Goal: Use online tool/utility: Utilize a website feature to perform a specific function

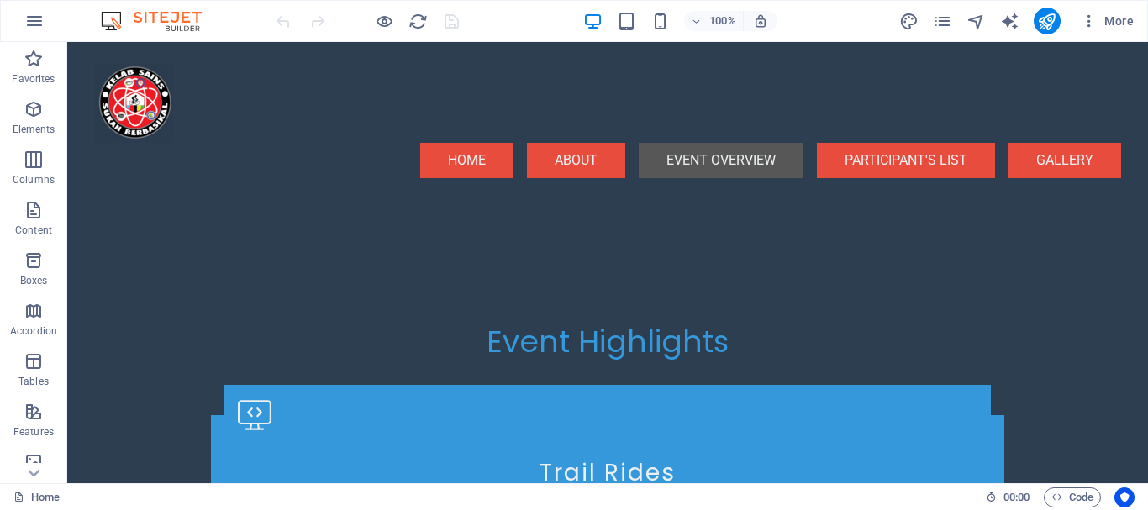
scroll to position [4631, 0]
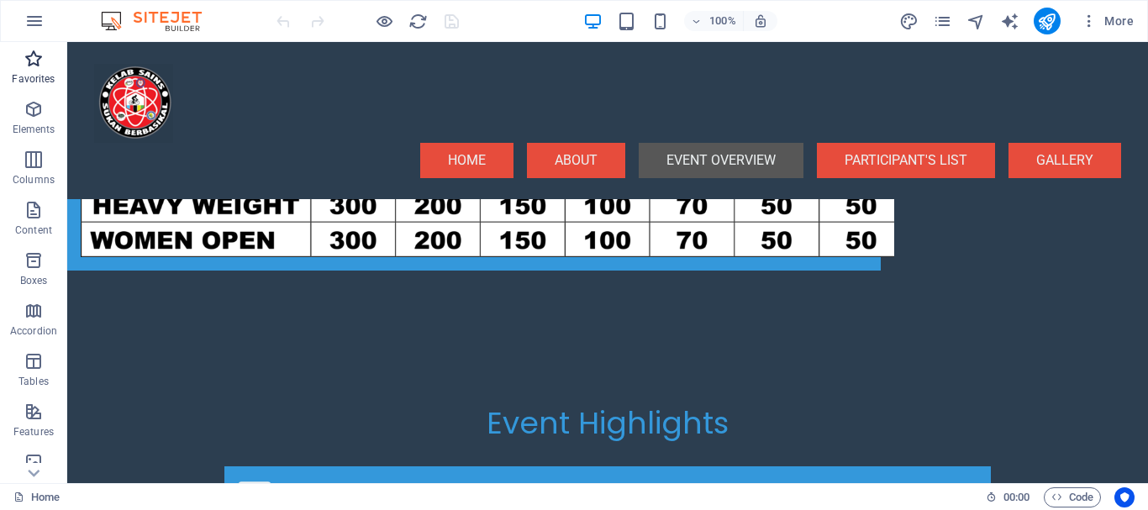
click at [29, 68] on icon "button" at bounding box center [34, 59] width 20 height 20
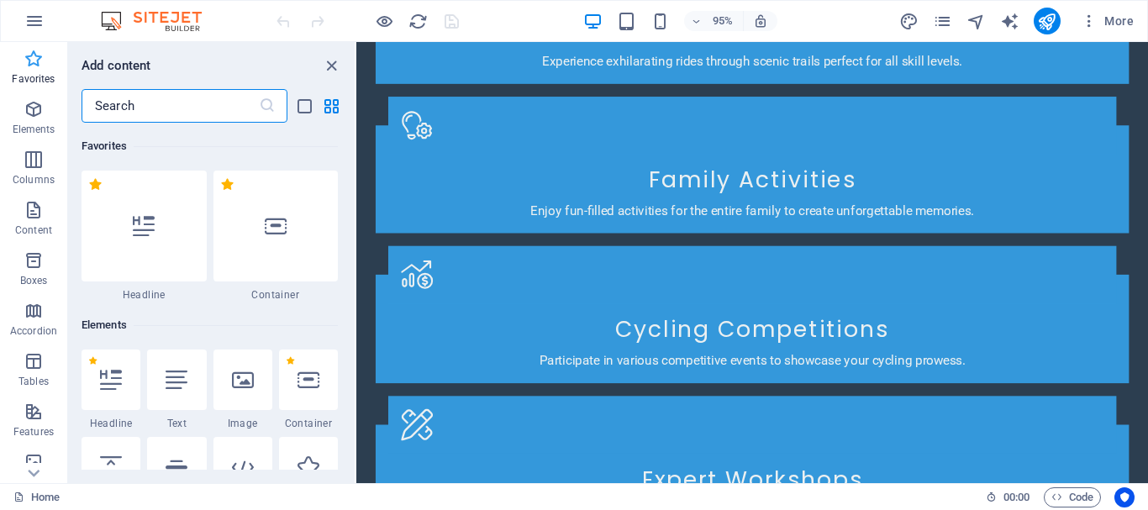
scroll to position [4809, 0]
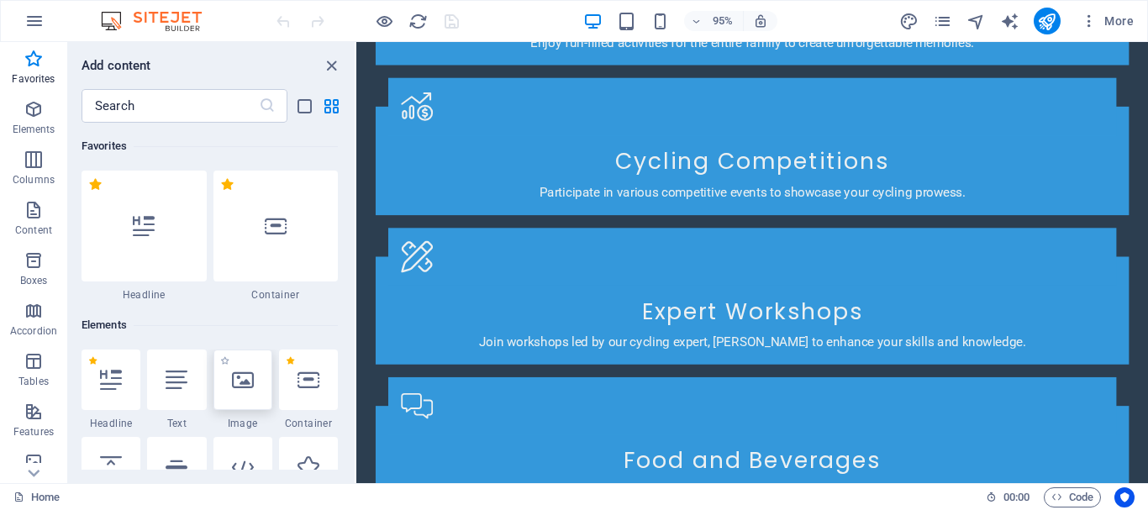
click at [246, 398] on div at bounding box center [242, 380] width 59 height 61
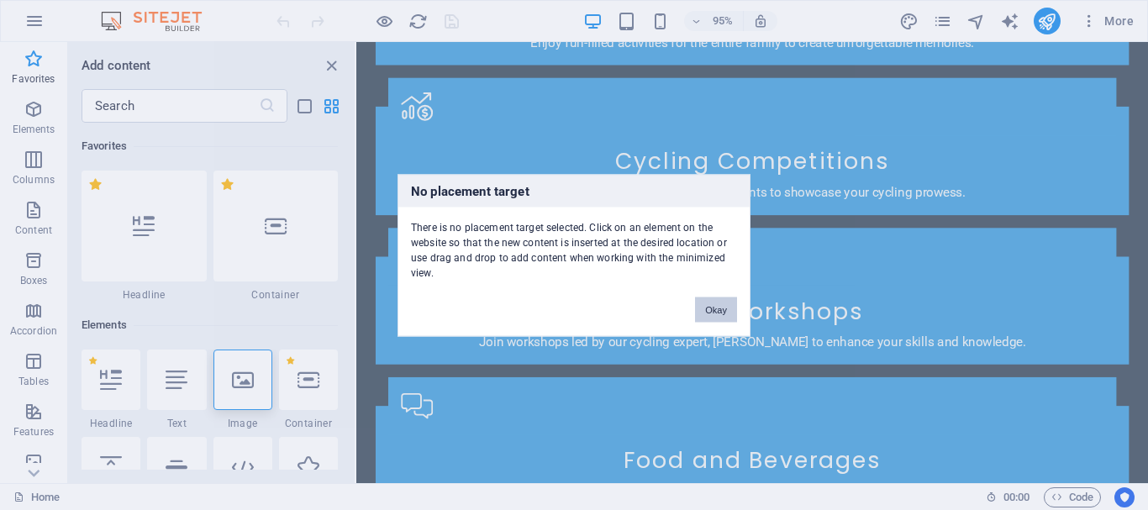
click at [715, 312] on button "Okay" at bounding box center [716, 309] width 42 height 25
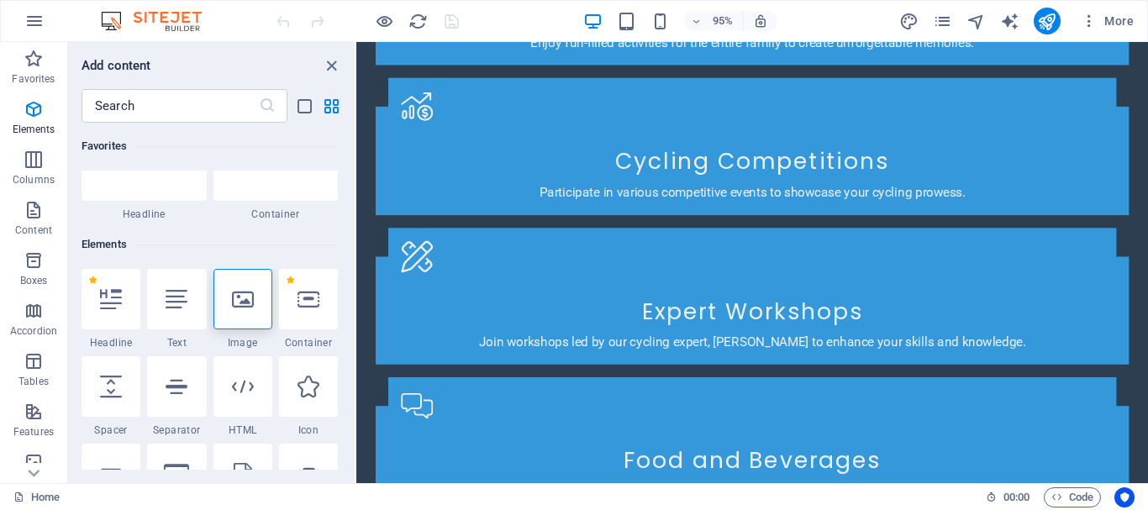
scroll to position [243, 0]
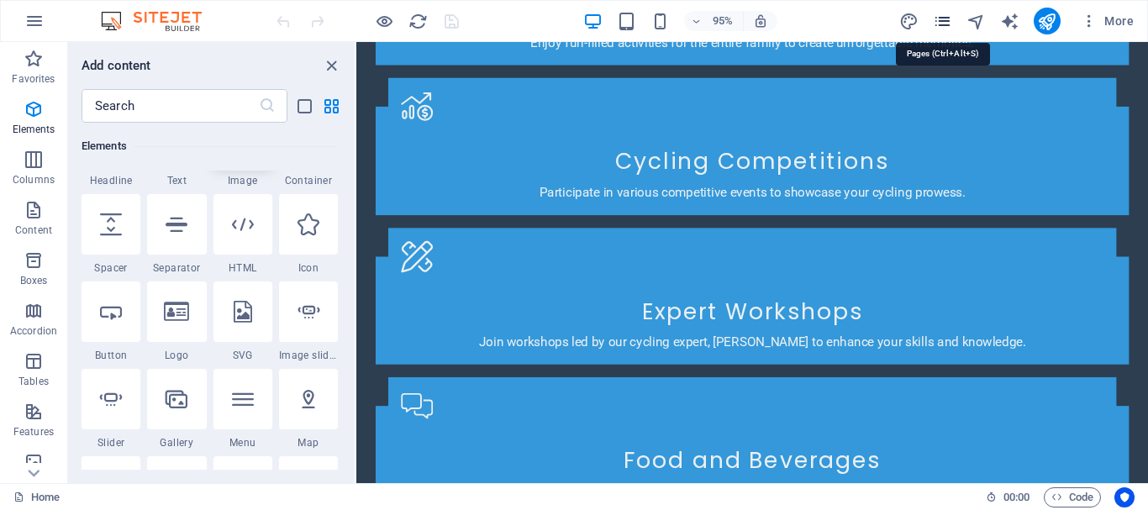
click at [941, 27] on icon "pages" at bounding box center [942, 21] width 19 height 19
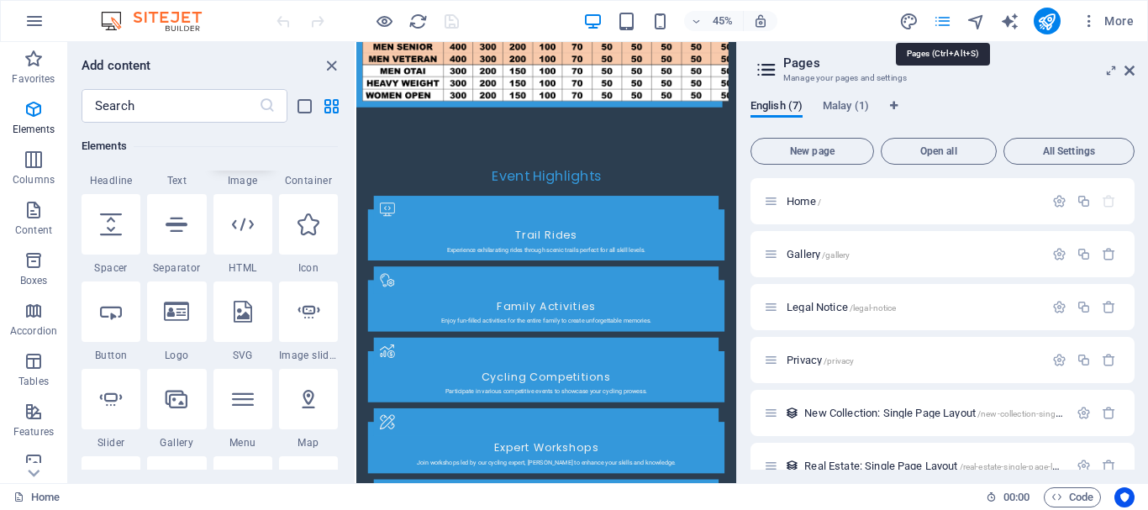
click at [941, 27] on icon "pages" at bounding box center [942, 21] width 19 height 19
click at [1127, 70] on icon at bounding box center [1130, 70] width 10 height 13
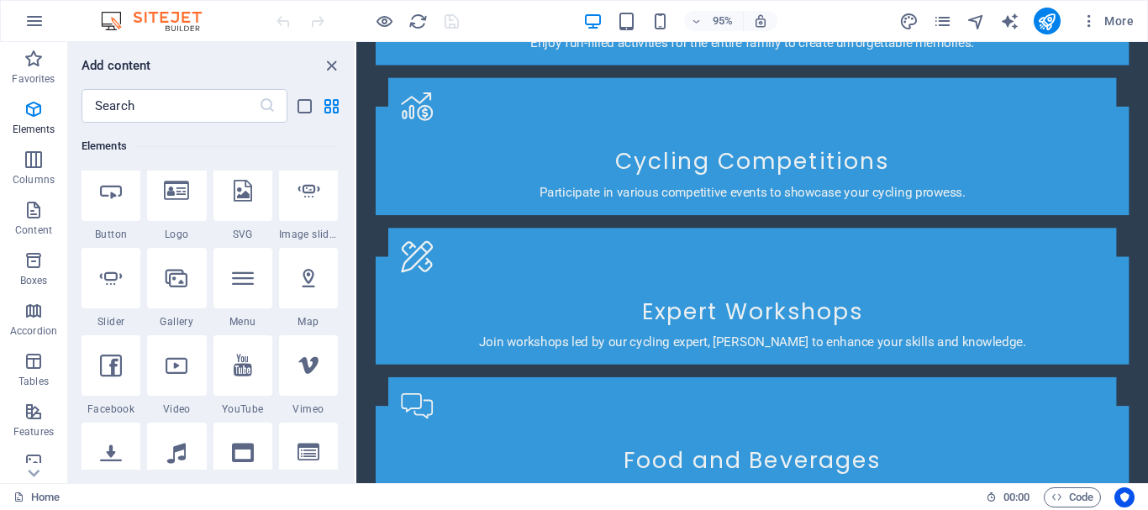
scroll to position [486, 0]
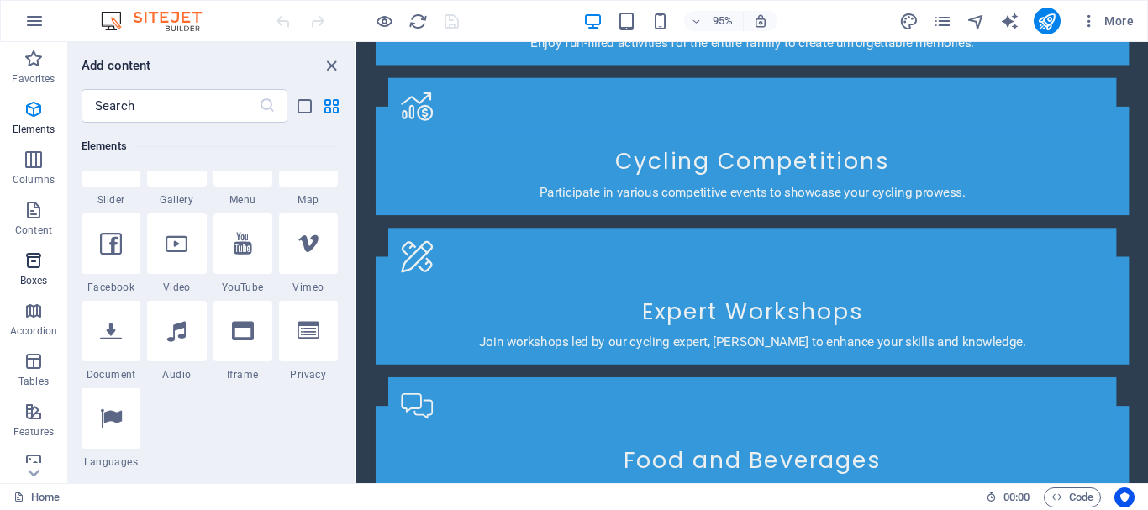
click at [30, 269] on icon "button" at bounding box center [34, 260] width 20 height 20
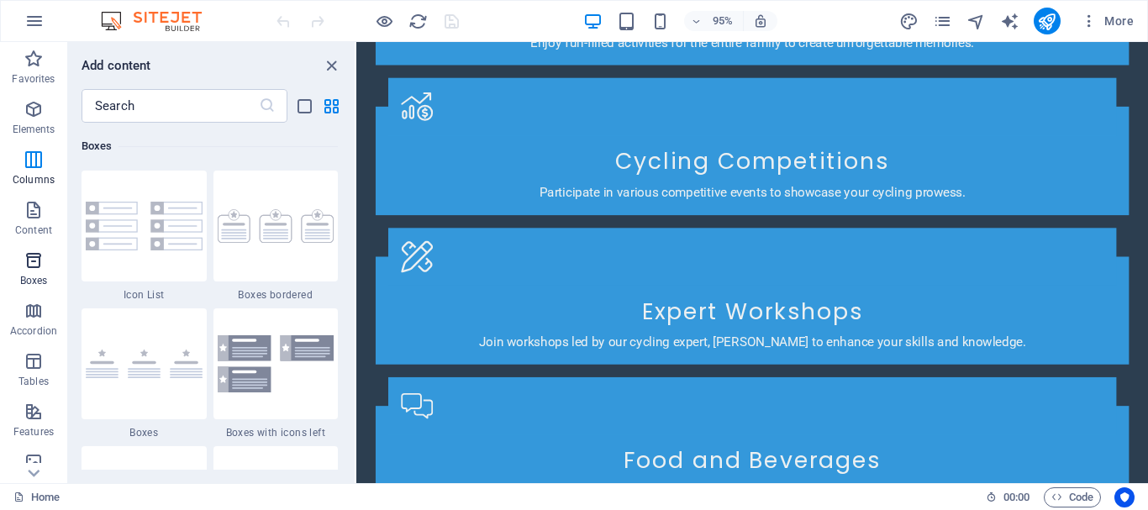
scroll to position [4636, 0]
click at [34, 218] on icon "button" at bounding box center [34, 210] width 20 height 20
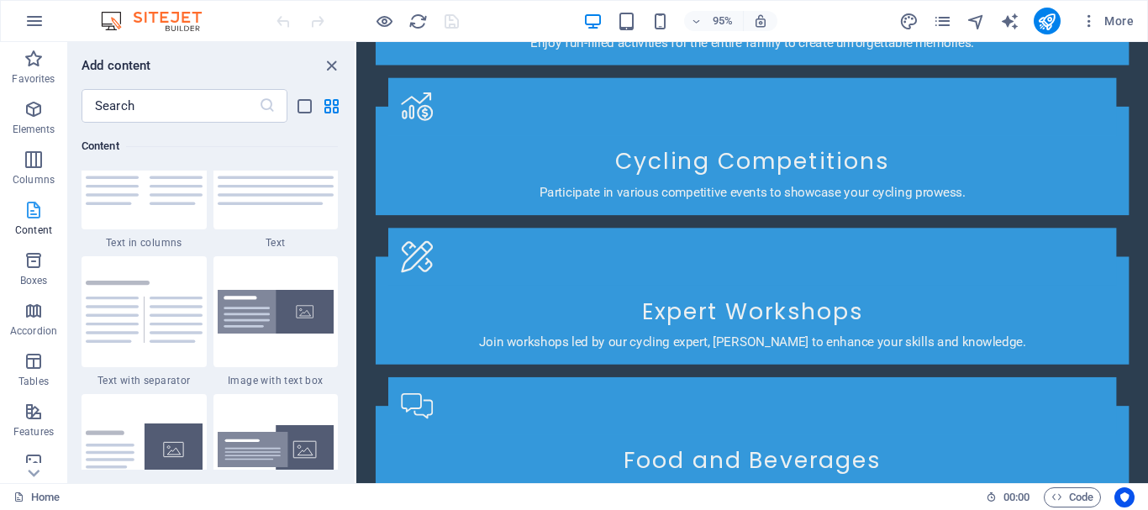
scroll to position [2941, 0]
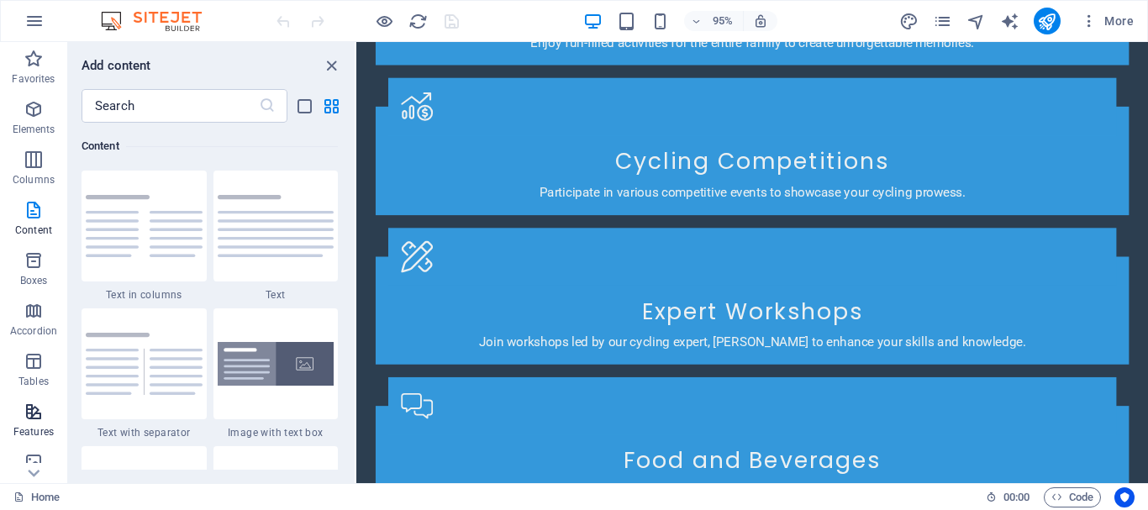
click at [31, 413] on icon "button" at bounding box center [34, 412] width 20 height 20
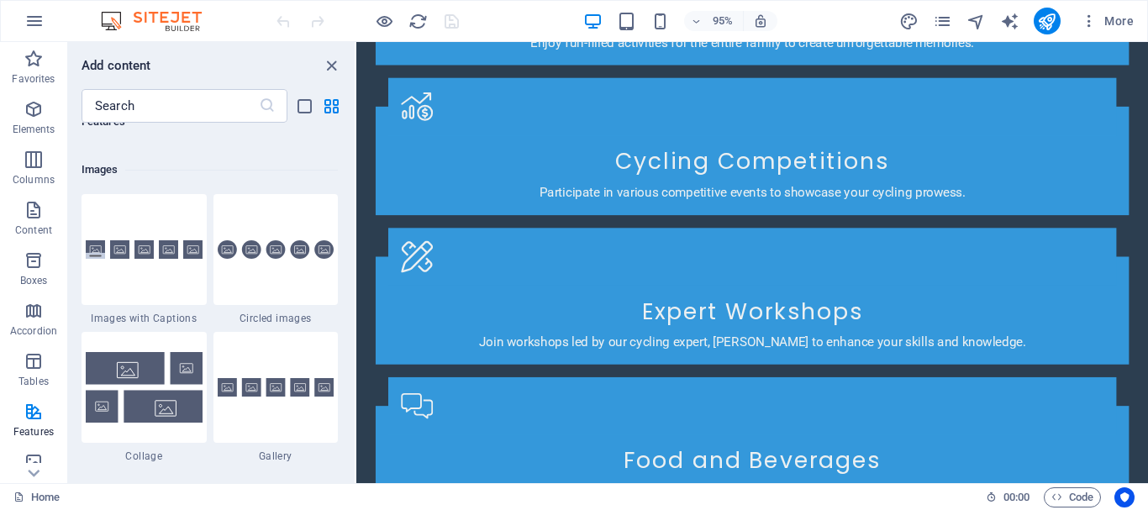
scroll to position [8419, 0]
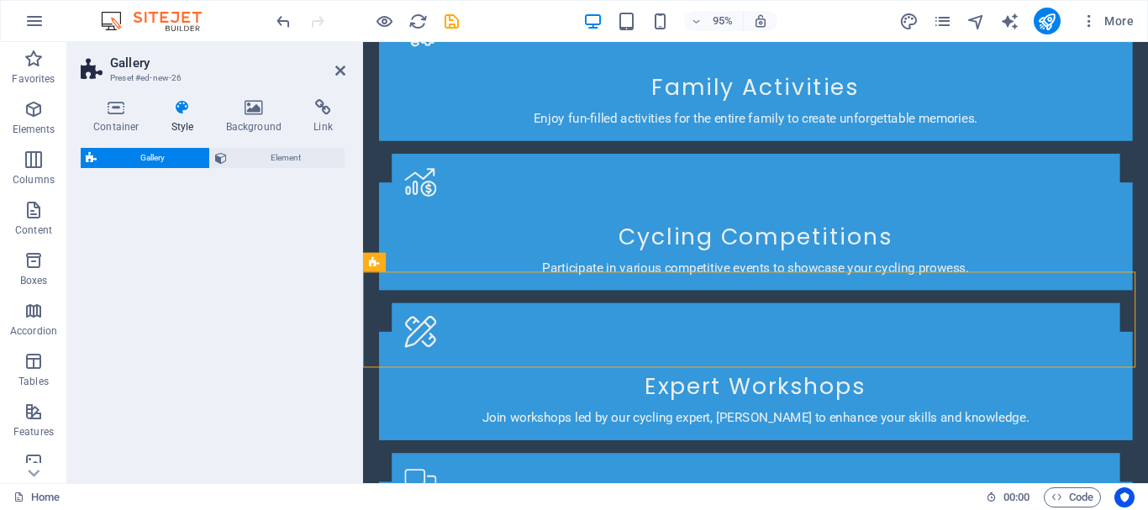
select select "rem"
select select "preset-gallery-v3-captions"
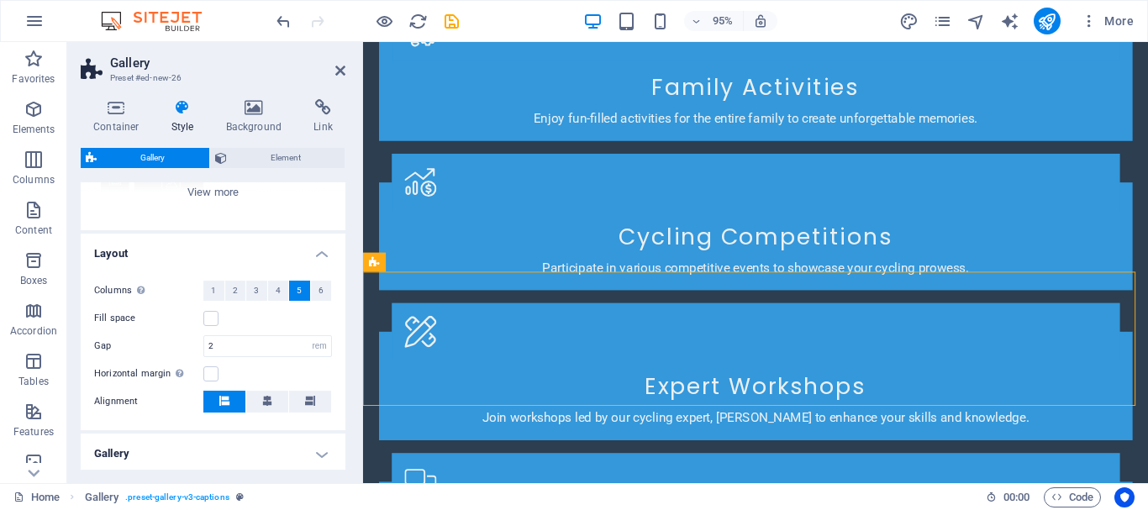
scroll to position [240, 0]
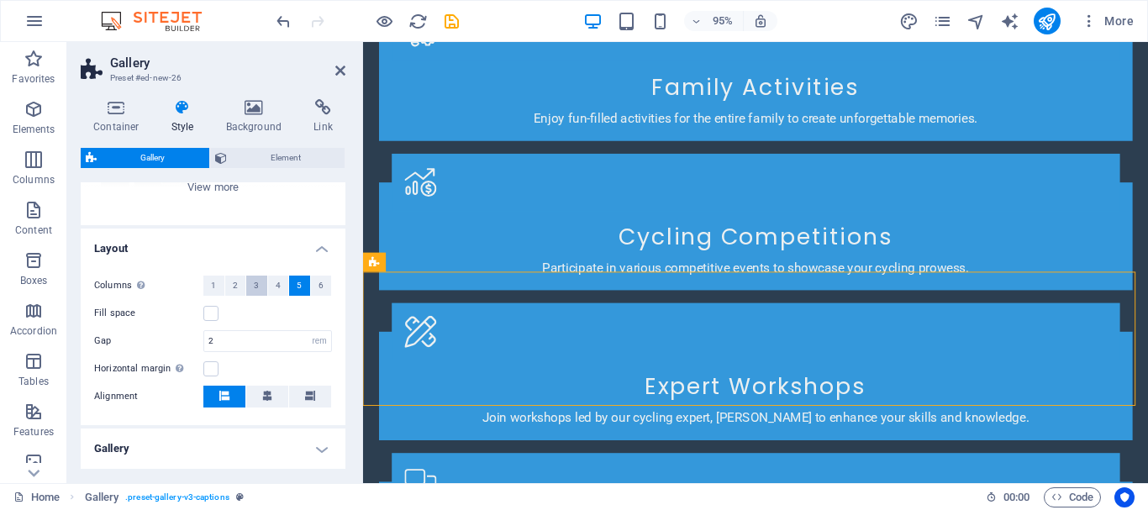
click at [250, 287] on button "3" at bounding box center [256, 286] width 21 height 20
